Goal: Complete application form: Complete application form

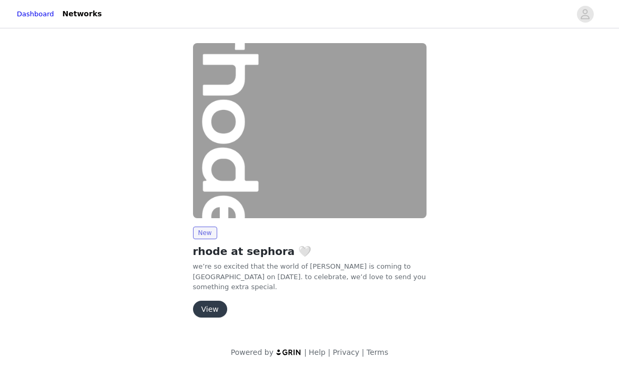
click at [206, 307] on button "View" at bounding box center [210, 309] width 34 height 17
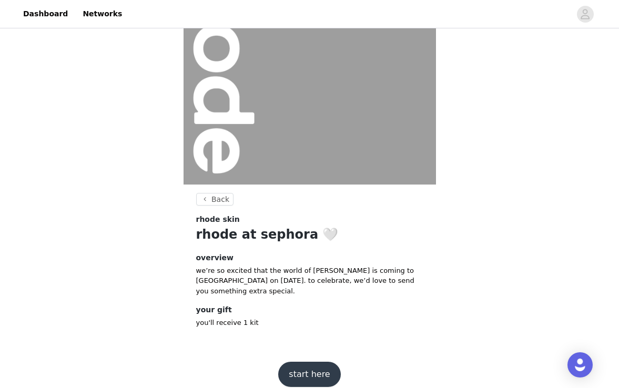
scroll to position [110, 0]
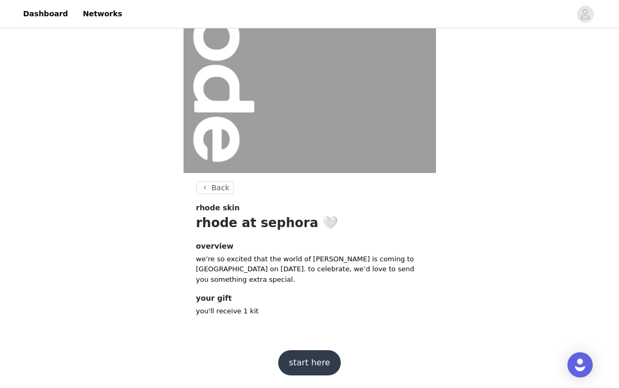
click at [323, 366] on button "start here" at bounding box center [309, 362] width 62 height 25
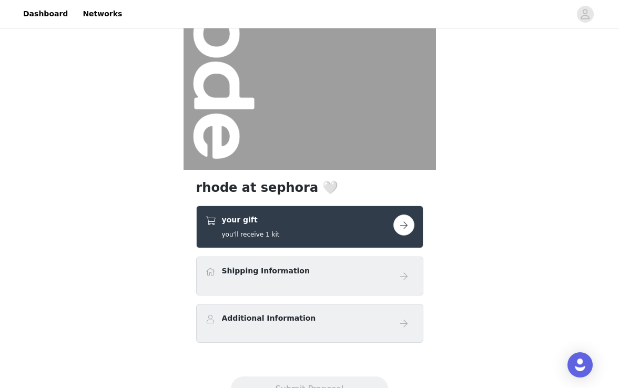
scroll to position [157, 0]
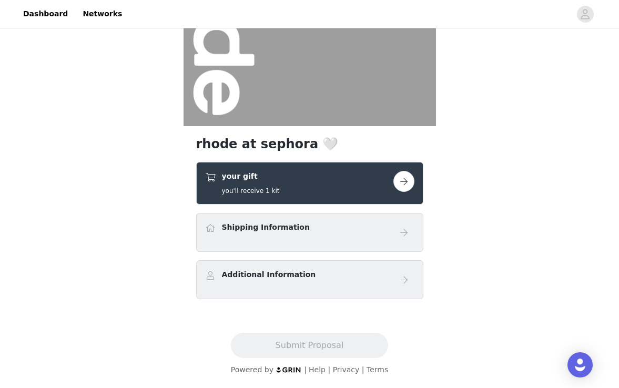
click at [399, 188] on button "button" at bounding box center [404, 181] width 21 height 21
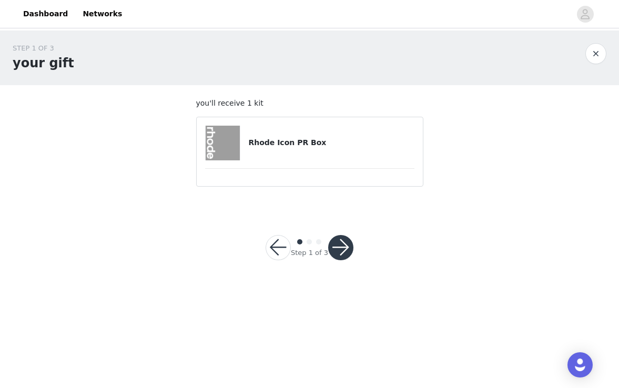
click at [319, 143] on h4 "Rhode Icon PR Box" at bounding box center [331, 142] width 166 height 11
click at [342, 248] on button "button" at bounding box center [340, 247] width 25 height 25
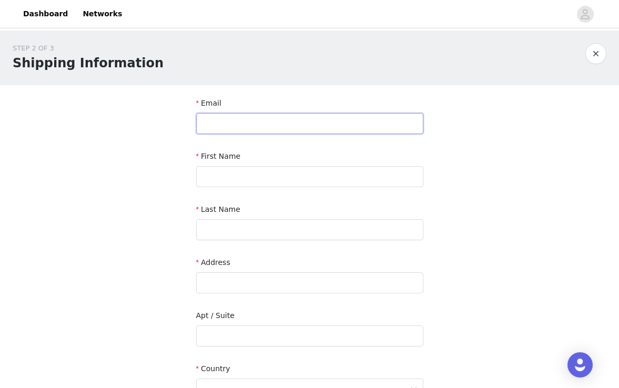
click at [241, 115] on input "text" at bounding box center [309, 123] width 227 height 21
type input "[EMAIL_ADDRESS][DOMAIN_NAME]"
type input "[PERSON_NAME]"
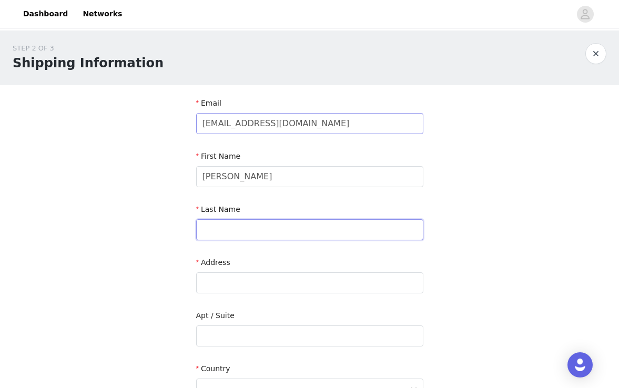
type input "[PERSON_NAME]"
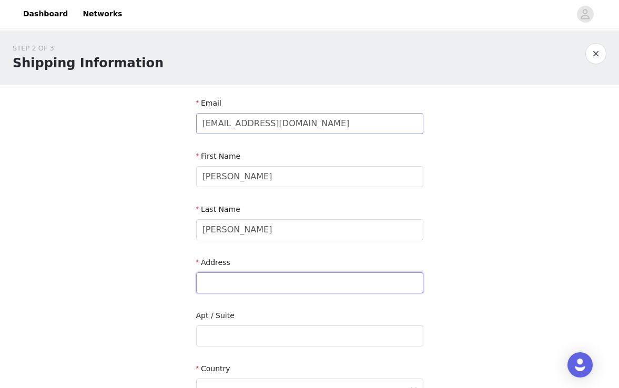
type input "[STREET_ADDRESS]"
type input "[GEOGRAPHIC_DATA]"
type input "L7C1P8"
type input "4165687586"
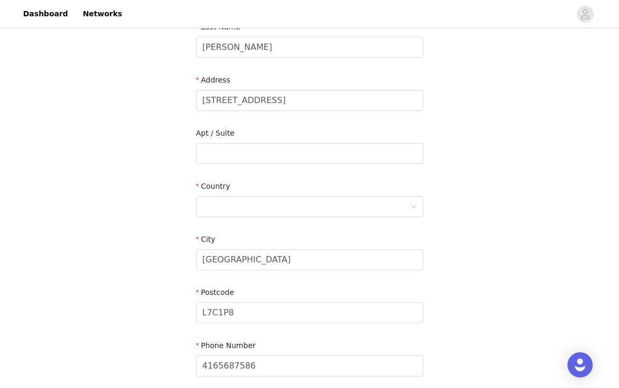
scroll to position [198, 0]
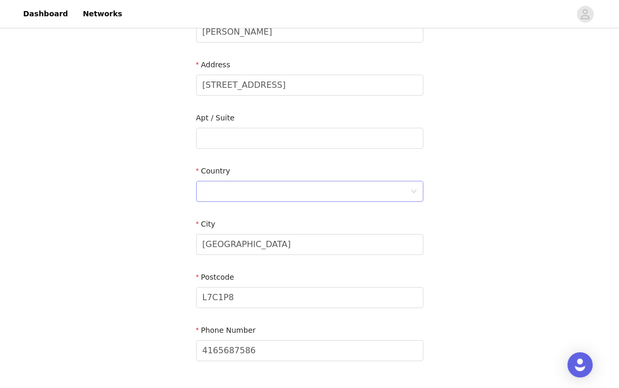
click at [255, 193] on div at bounding box center [307, 192] width 208 height 20
type input "c"
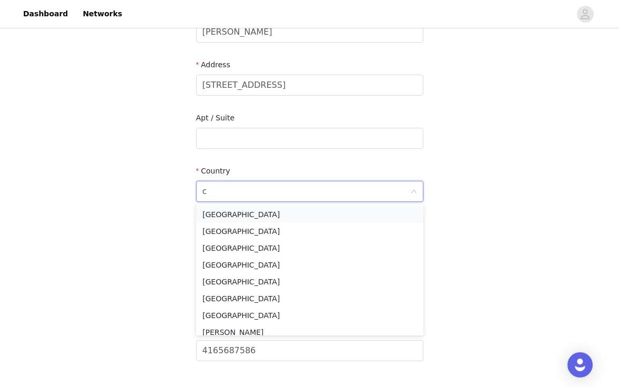
click at [260, 217] on li "[GEOGRAPHIC_DATA]" at bounding box center [309, 214] width 227 height 17
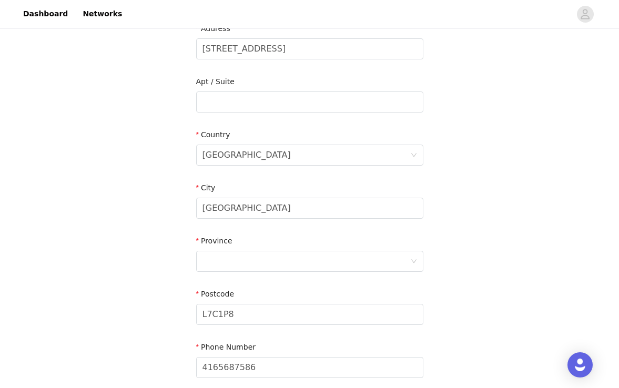
scroll to position [241, 0]
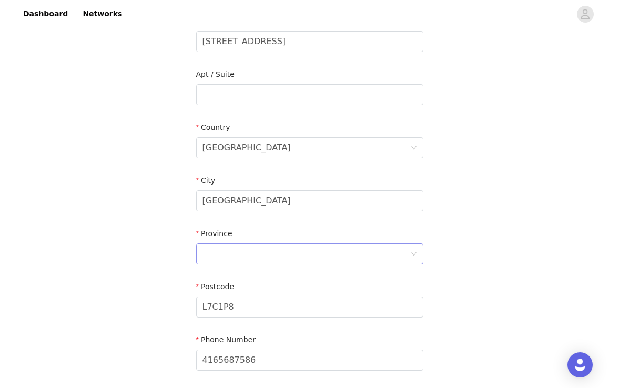
click at [259, 244] on div at bounding box center [309, 254] width 227 height 21
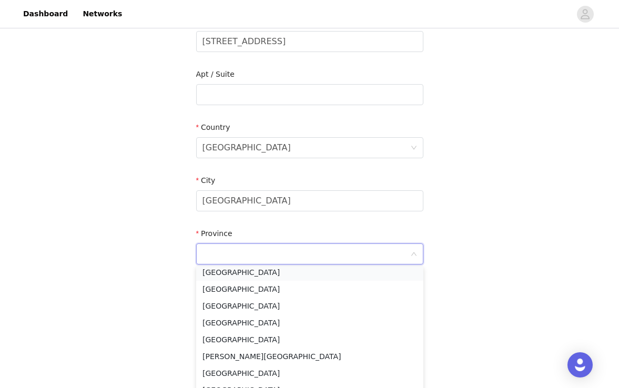
scroll to position [75, 0]
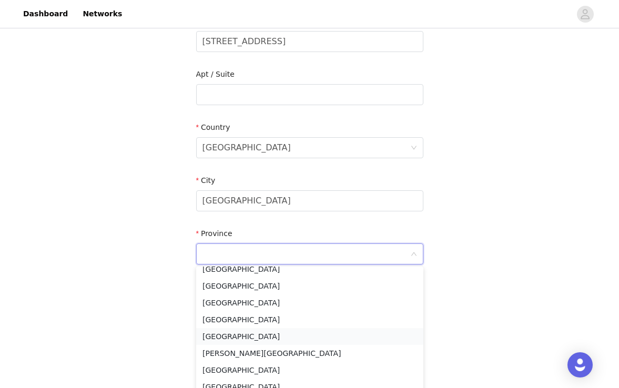
click at [248, 340] on li "[GEOGRAPHIC_DATA]" at bounding box center [309, 336] width 227 height 17
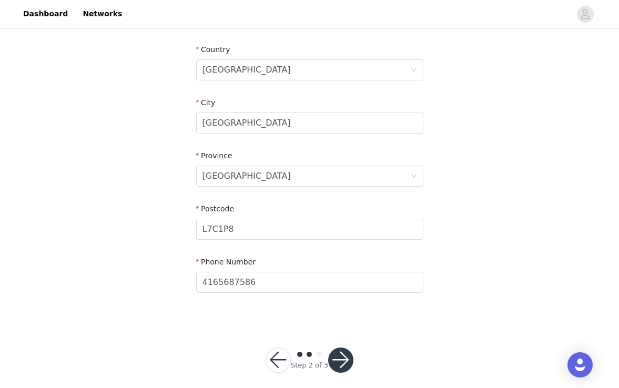
scroll to position [329, 0]
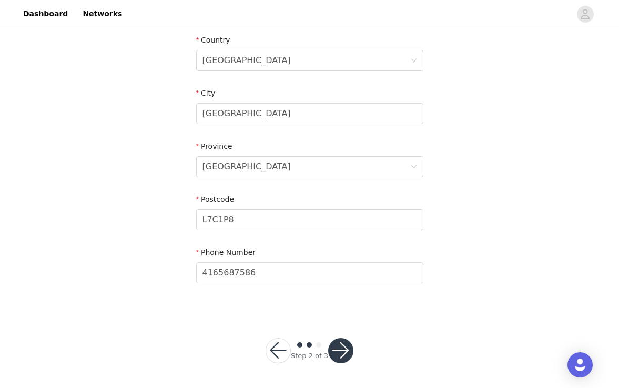
click at [344, 351] on button "button" at bounding box center [340, 350] width 25 height 25
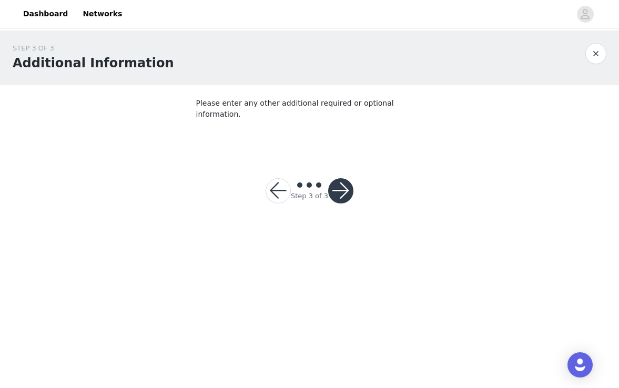
click at [340, 178] on button "button" at bounding box center [340, 190] width 25 height 25
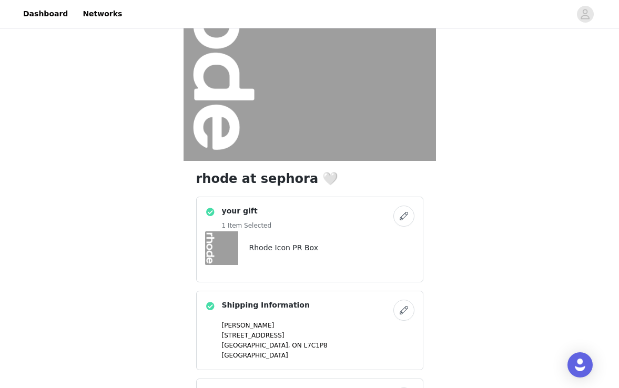
scroll to position [240, 0]
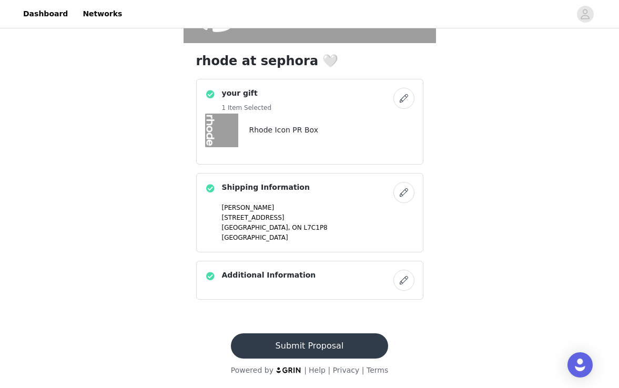
click at [323, 353] on button "Submit Proposal" at bounding box center [309, 346] width 157 height 25
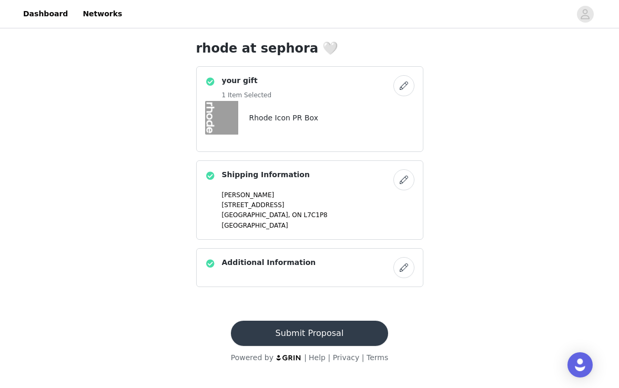
scroll to position [0, 0]
